Goal: Task Accomplishment & Management: Complete application form

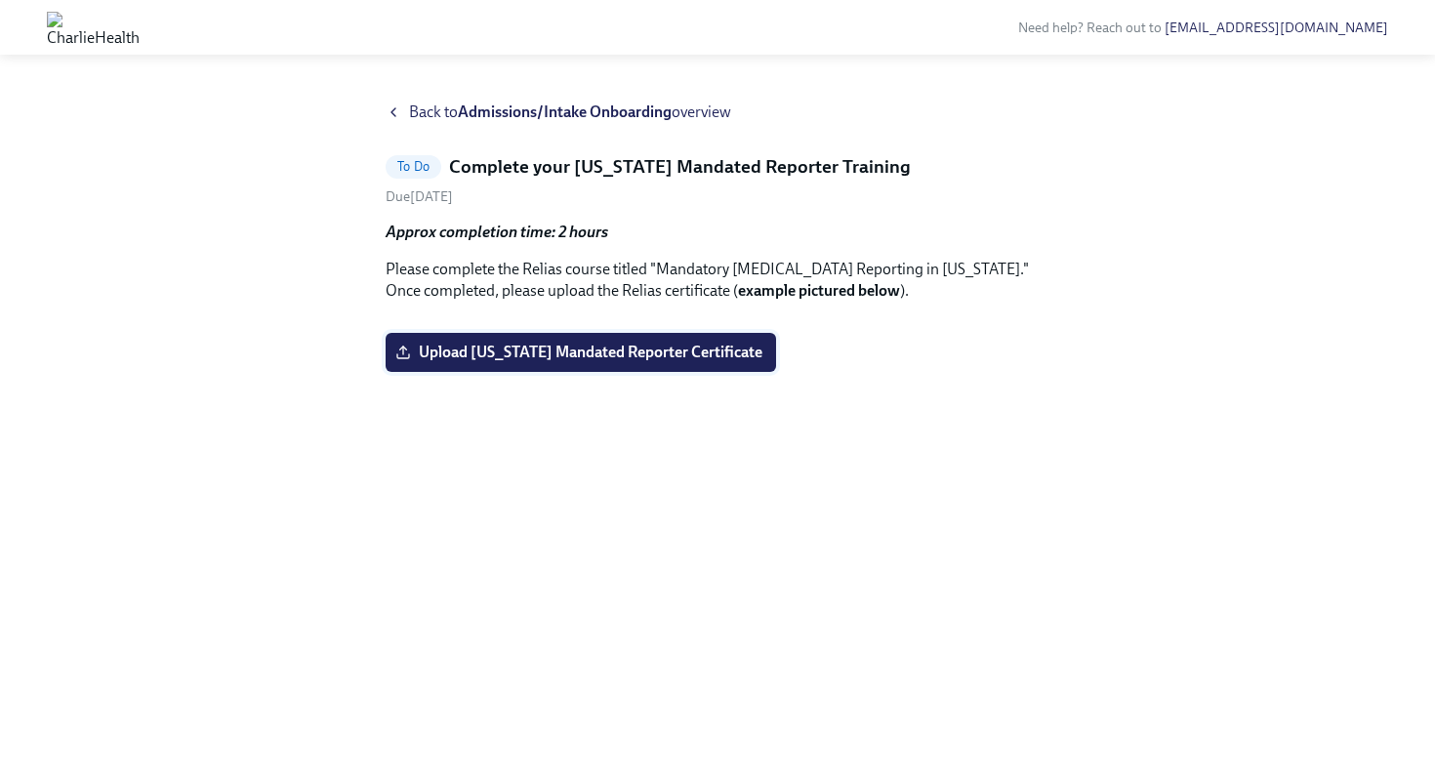
click at [573, 362] on span "Upload Pennsylvania Mandated Reporter Certificate" at bounding box center [580, 353] width 363 height 20
click at [0, 0] on input "Upload Pennsylvania Mandated Reporter Certificate" at bounding box center [0, 0] width 0 height 0
click at [520, 177] on h5 "Complete your Pennsylvania Mandated Reporter Training" at bounding box center [680, 166] width 462 height 25
click at [390, 116] on icon at bounding box center [394, 112] width 16 height 16
